Goal: Task Accomplishment & Management: Manage account settings

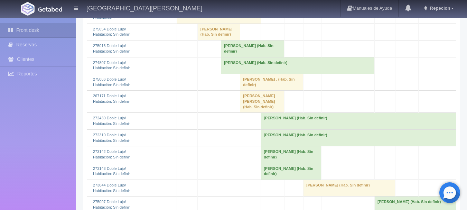
scroll to position [311, 0]
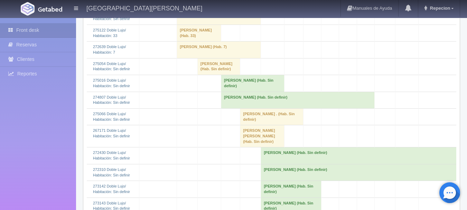
click at [219, 25] on td "silvia leticia garcia fuentes (Hab. Sin definir)" at bounding box center [219, 16] width 84 height 17
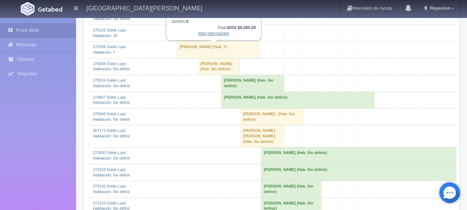
click at [217, 36] on link "Más Información" at bounding box center [213, 33] width 31 height 5
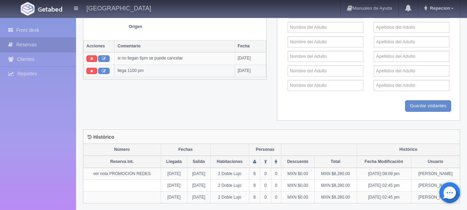
scroll to position [344, 0]
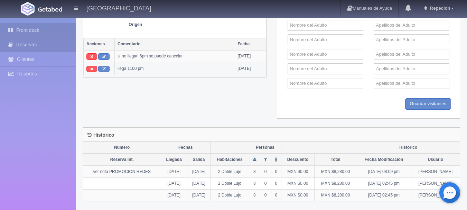
click at [32, 26] on link "Front desk" at bounding box center [38, 30] width 76 height 14
